Goal: Find specific page/section: Find specific page/section

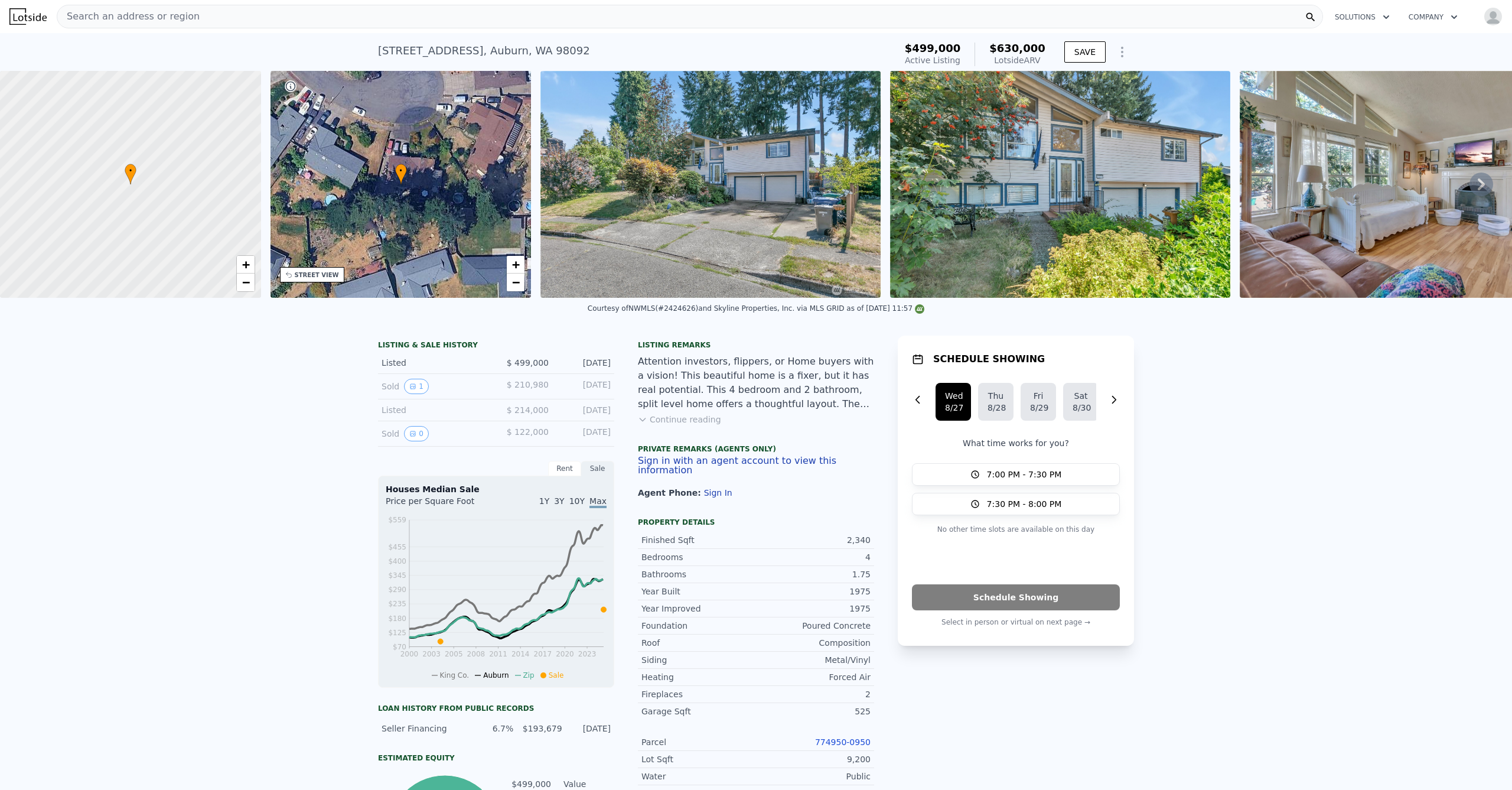
click at [292, 19] on div "Search an address or region" at bounding box center [690, 17] width 1266 height 24
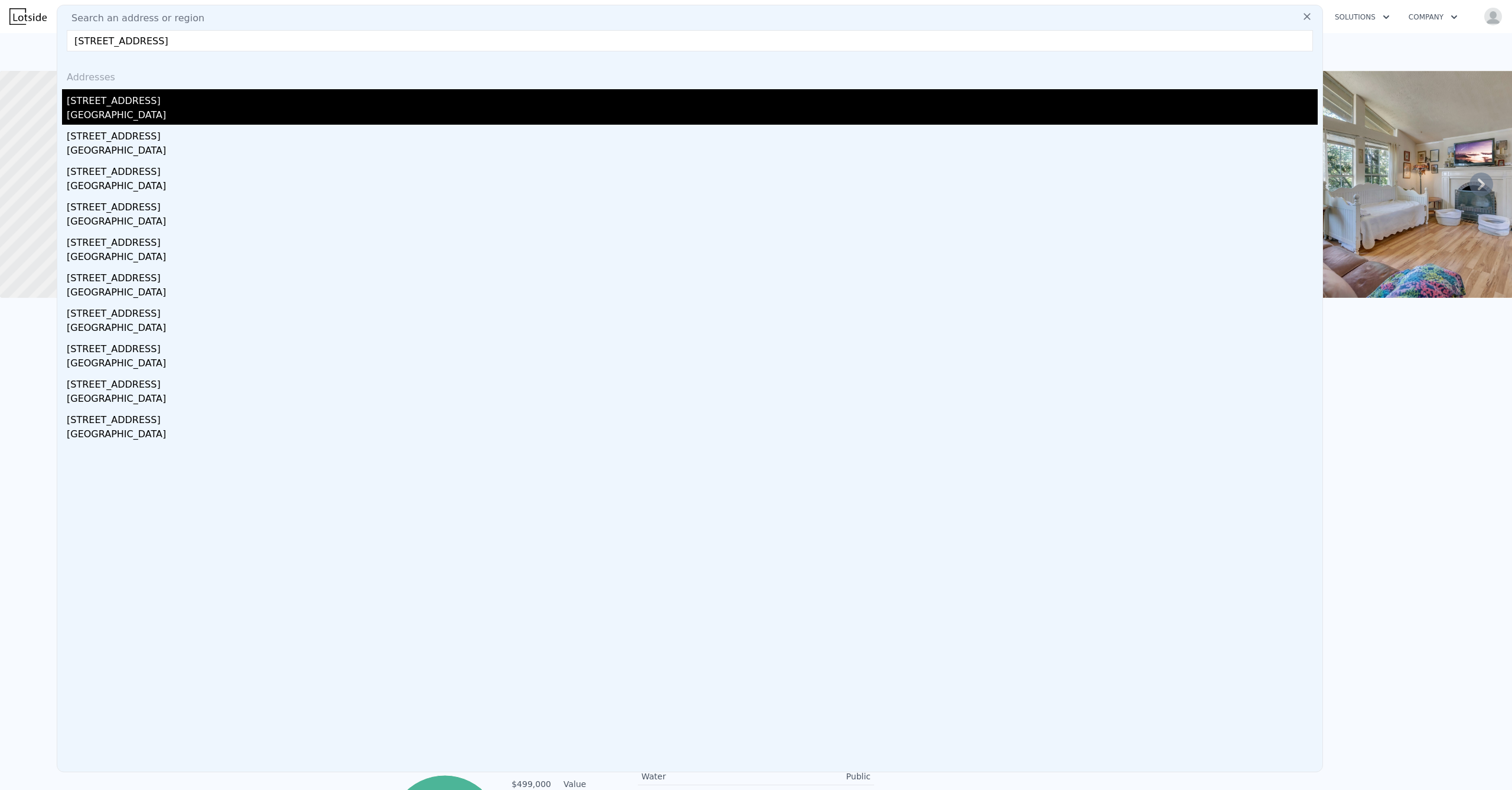
type input "[STREET_ADDRESS]"
click at [157, 100] on div "[STREET_ADDRESS]" at bounding box center [692, 98] width 1251 height 19
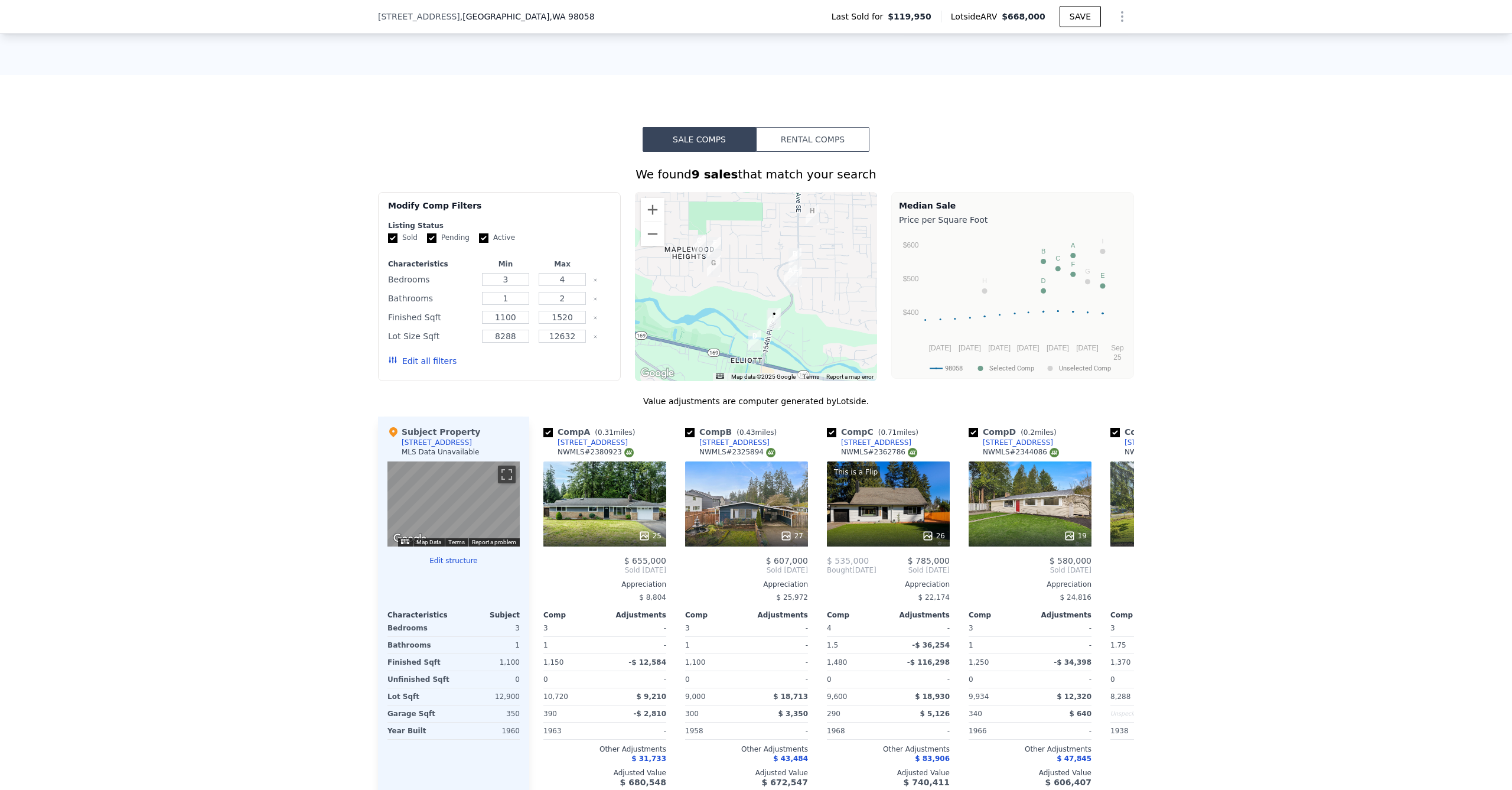
scroll to position [1017, 0]
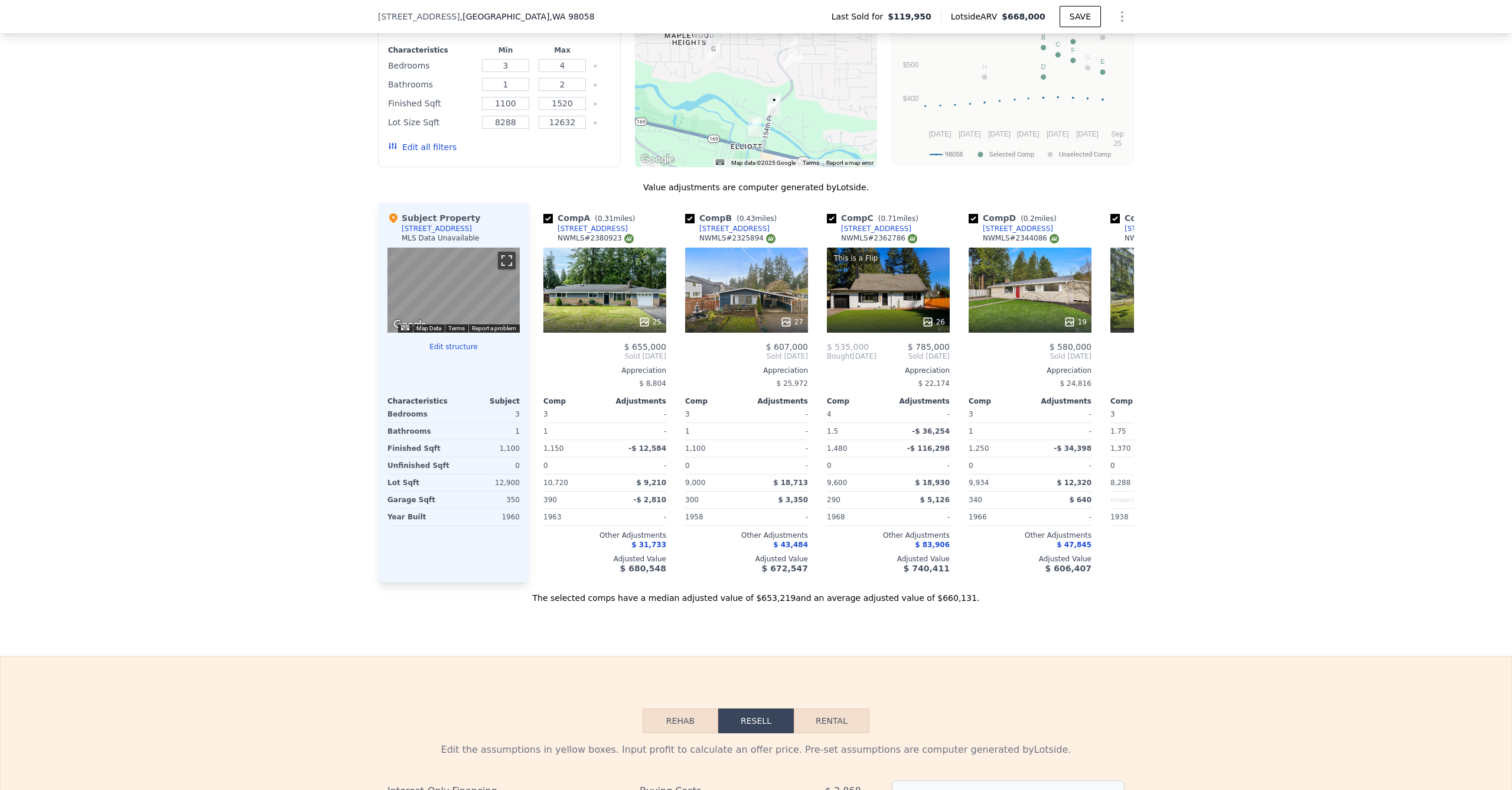
click at [507, 270] on button "Toggle fullscreen view" at bounding box center [507, 260] width 17 height 17
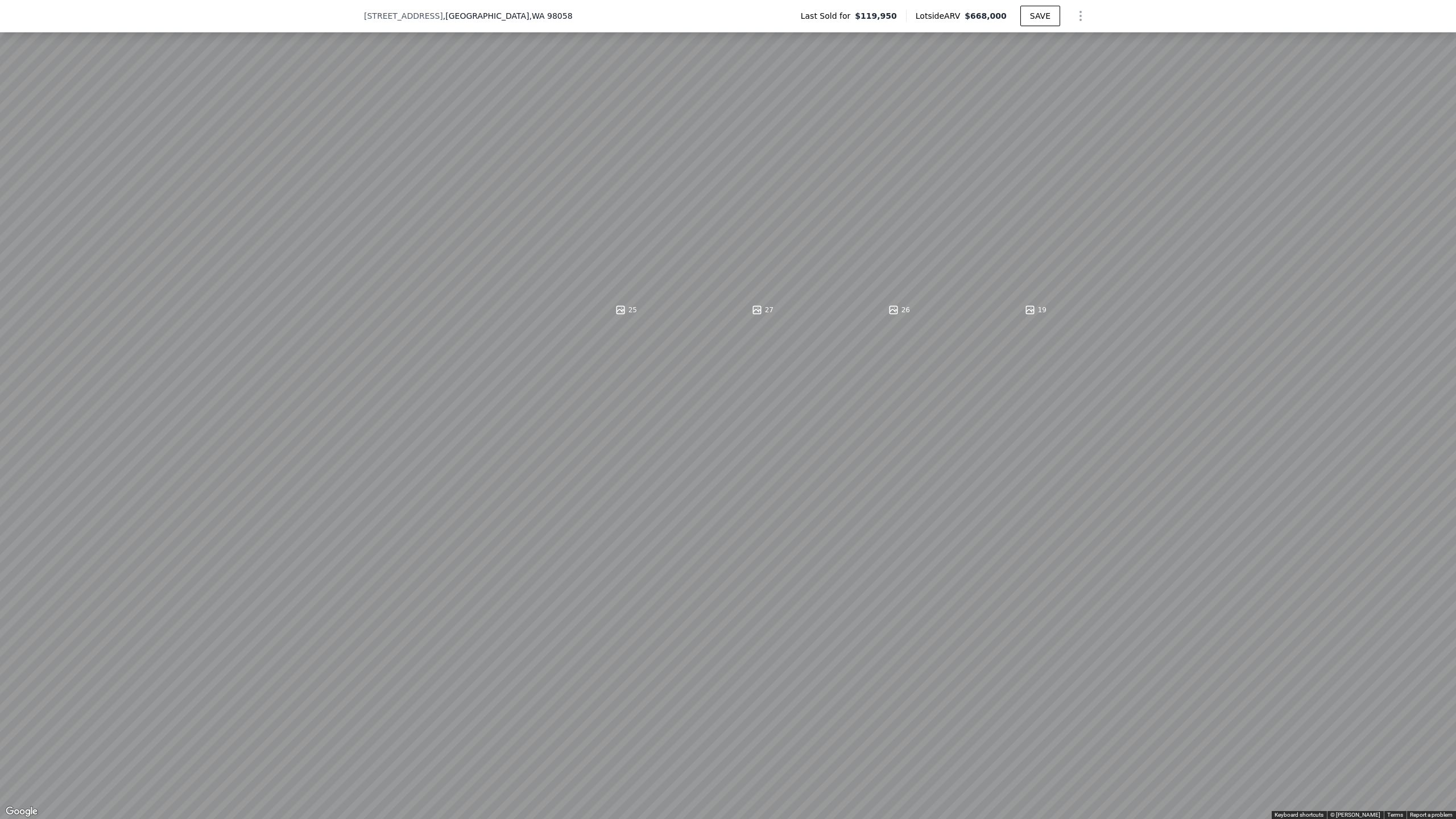
click at [1447, 10] on button "Toggle fullscreen view" at bounding box center [1443, 13] width 17 height 17
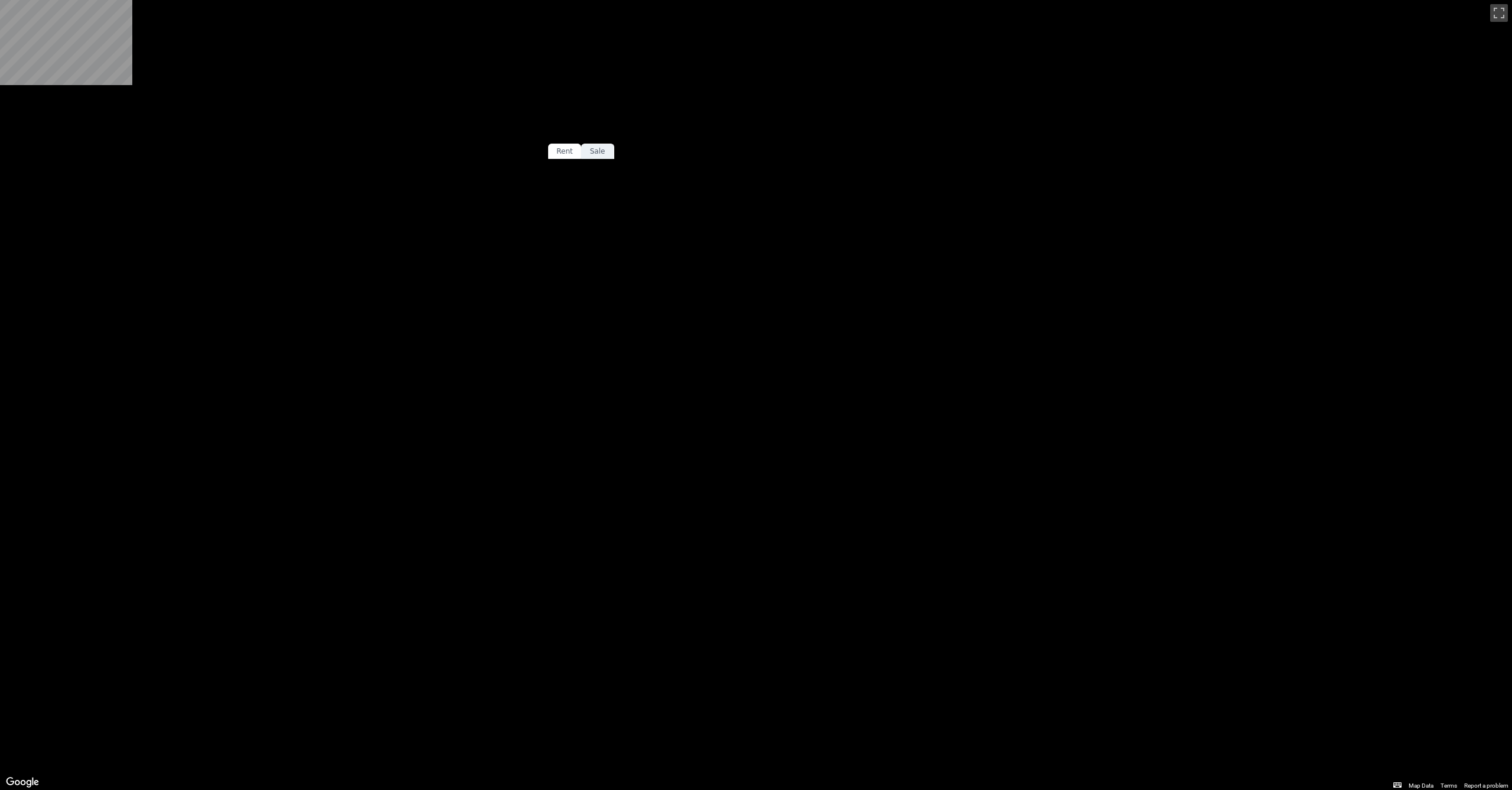
scroll to position [0, 0]
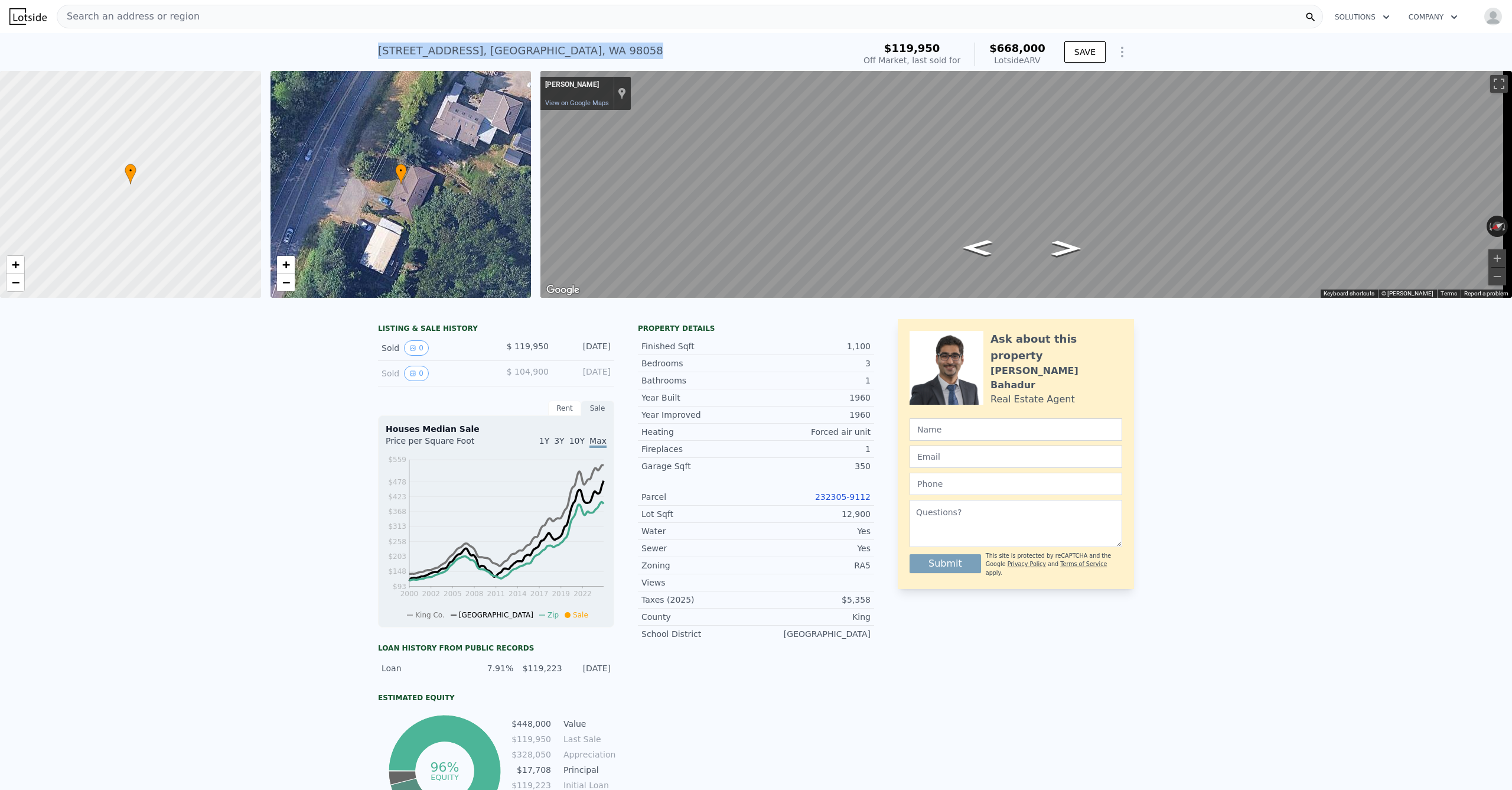
drag, startPoint x: 548, startPoint y: 50, endPoint x: 370, endPoint y: 49, distance: 178.0
click at [370, 49] on div "[STREET_ADDRESS] Sold [DATE] for $119,950 (~ARV $668k ) $119,950 Off Market, la…" at bounding box center [756, 52] width 1512 height 38
